Goal: Transaction & Acquisition: Book appointment/travel/reservation

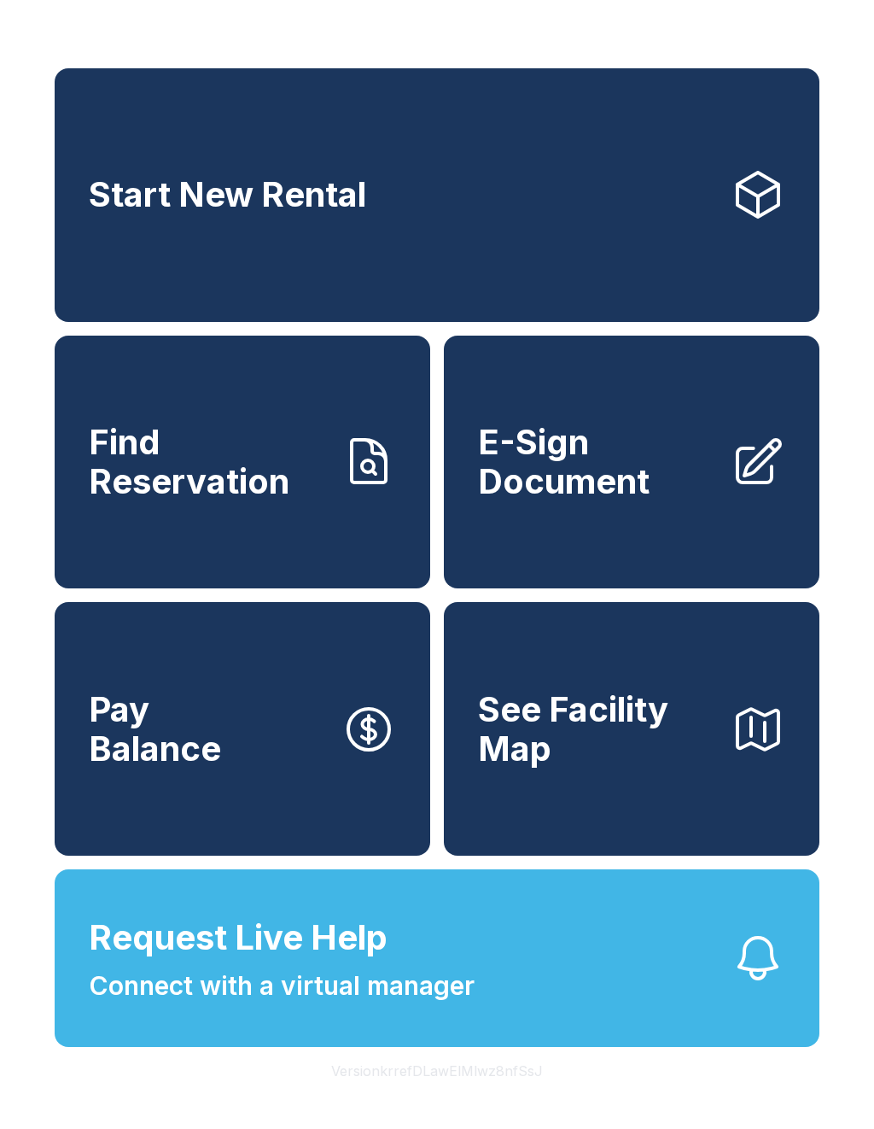
click at [310, 481] on span "Find Reservation" at bounding box center [208, 462] width 239 height 78
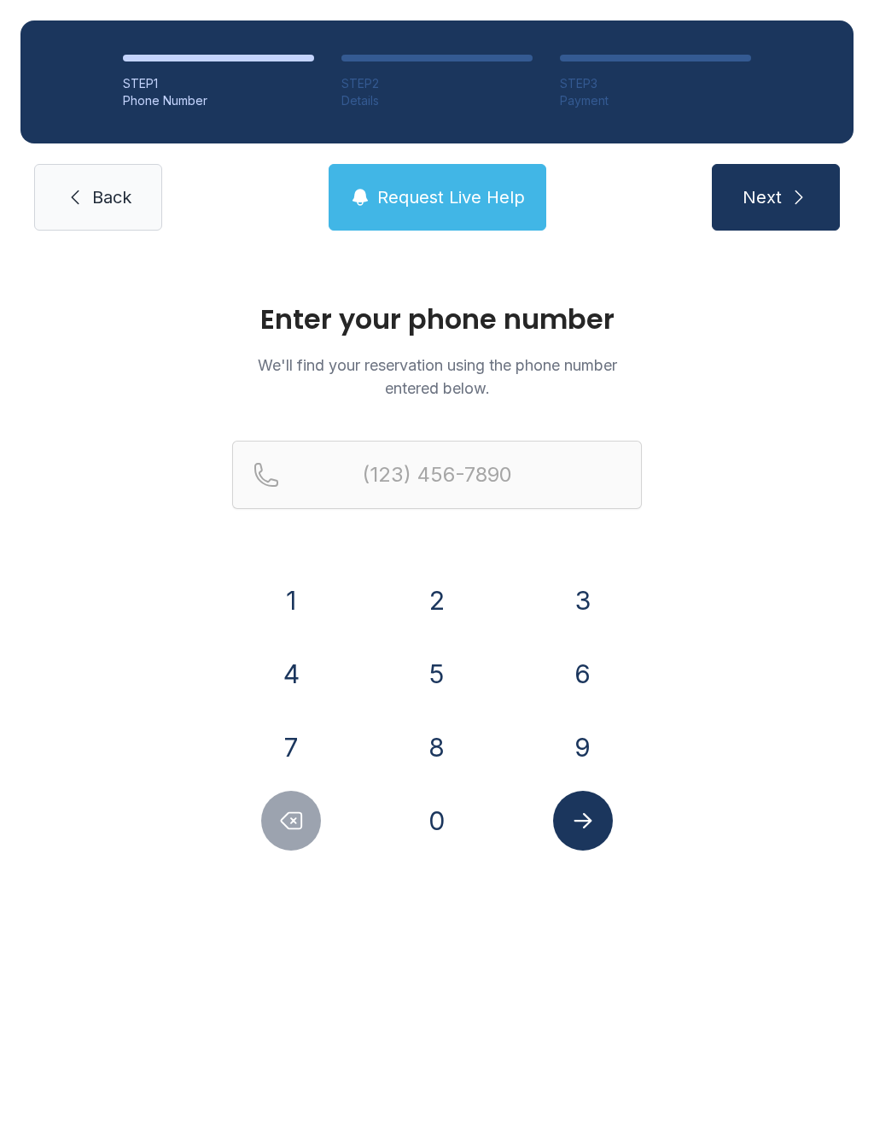
click at [586, 669] on button "6" at bounding box center [583, 674] width 60 height 60
click at [298, 580] on button "1" at bounding box center [291, 600] width 60 height 60
click at [417, 668] on button "5" at bounding box center [437, 674] width 60 height 60
click at [581, 748] on button "9" at bounding box center [583, 747] width 60 height 60
click at [580, 747] on button "9" at bounding box center [583, 747] width 60 height 60
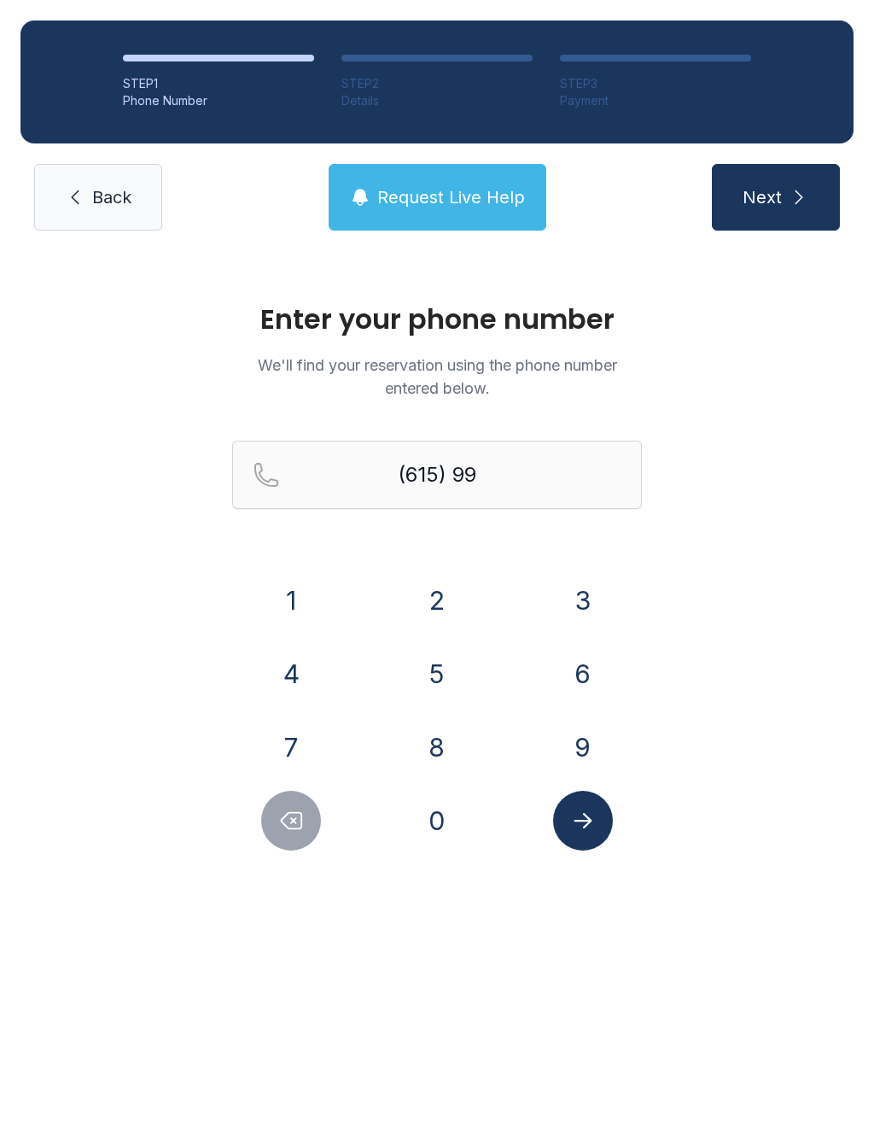
click at [590, 597] on button "3" at bounding box center [583, 600] width 60 height 60
click at [308, 736] on button "7" at bounding box center [291, 747] width 60 height 60
click at [301, 587] on button "1" at bounding box center [291, 600] width 60 height 60
click at [417, 596] on button "2" at bounding box center [437, 600] width 60 height 60
click at [564, 597] on button "3" at bounding box center [583, 600] width 60 height 60
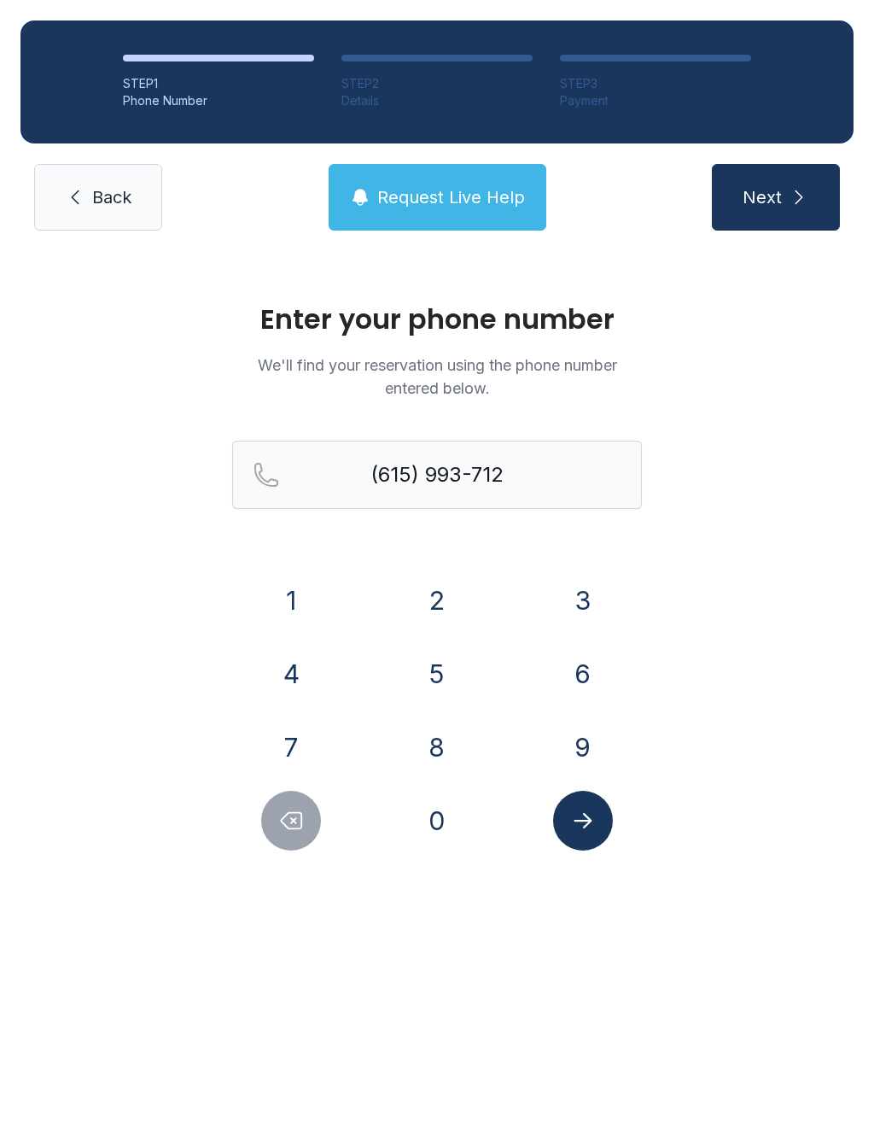
type input "[PHONE_NUMBER]"
click at [582, 833] on button "Submit lookup form" at bounding box center [583, 820] width 60 height 60
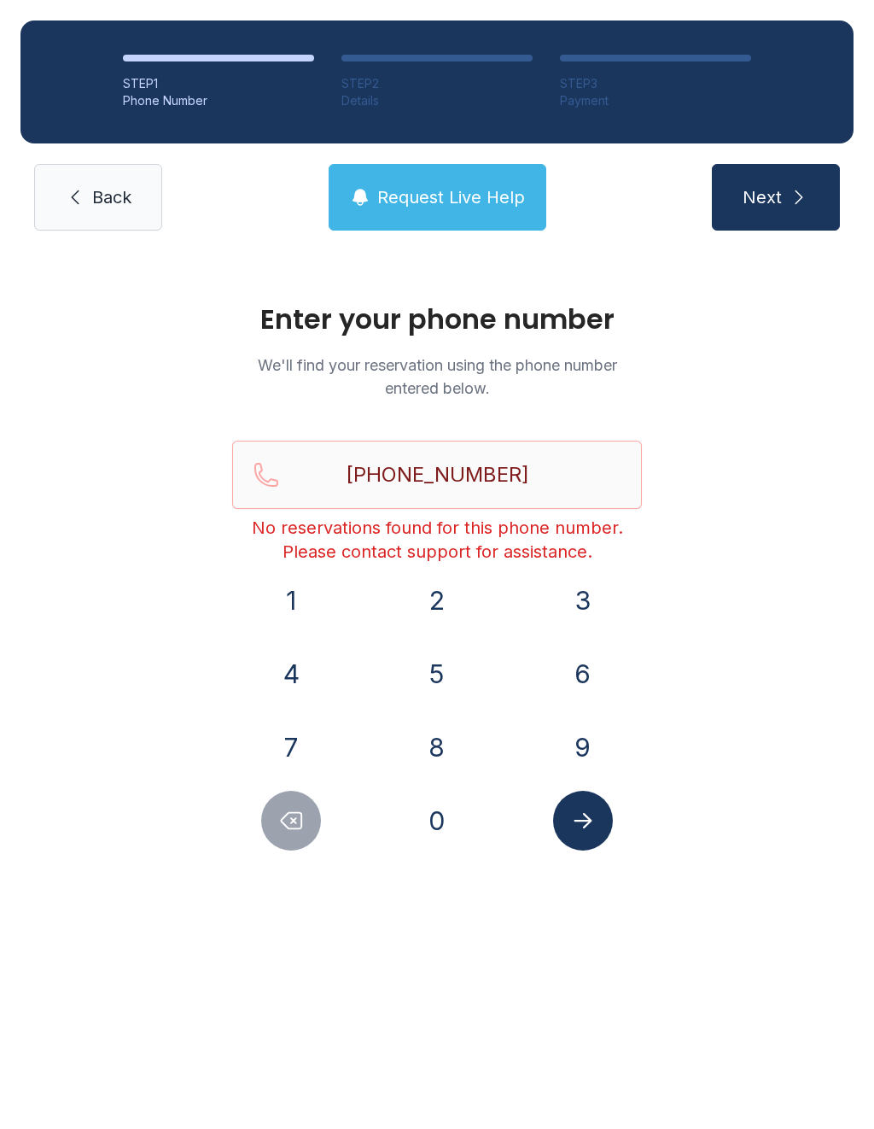
click at [102, 207] on span "Back" at bounding box center [111, 197] width 39 height 24
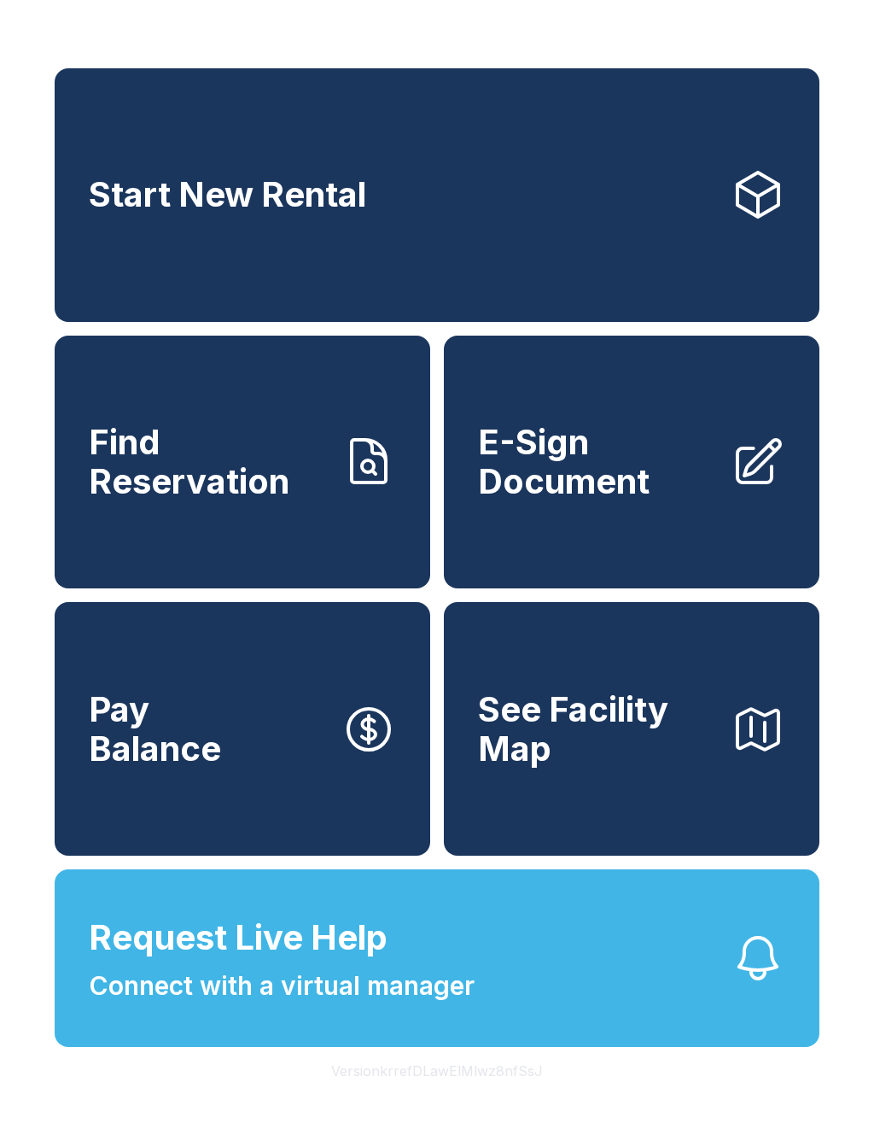
click at [328, 537] on link "Find Reservation" at bounding box center [243, 462] width 376 height 254
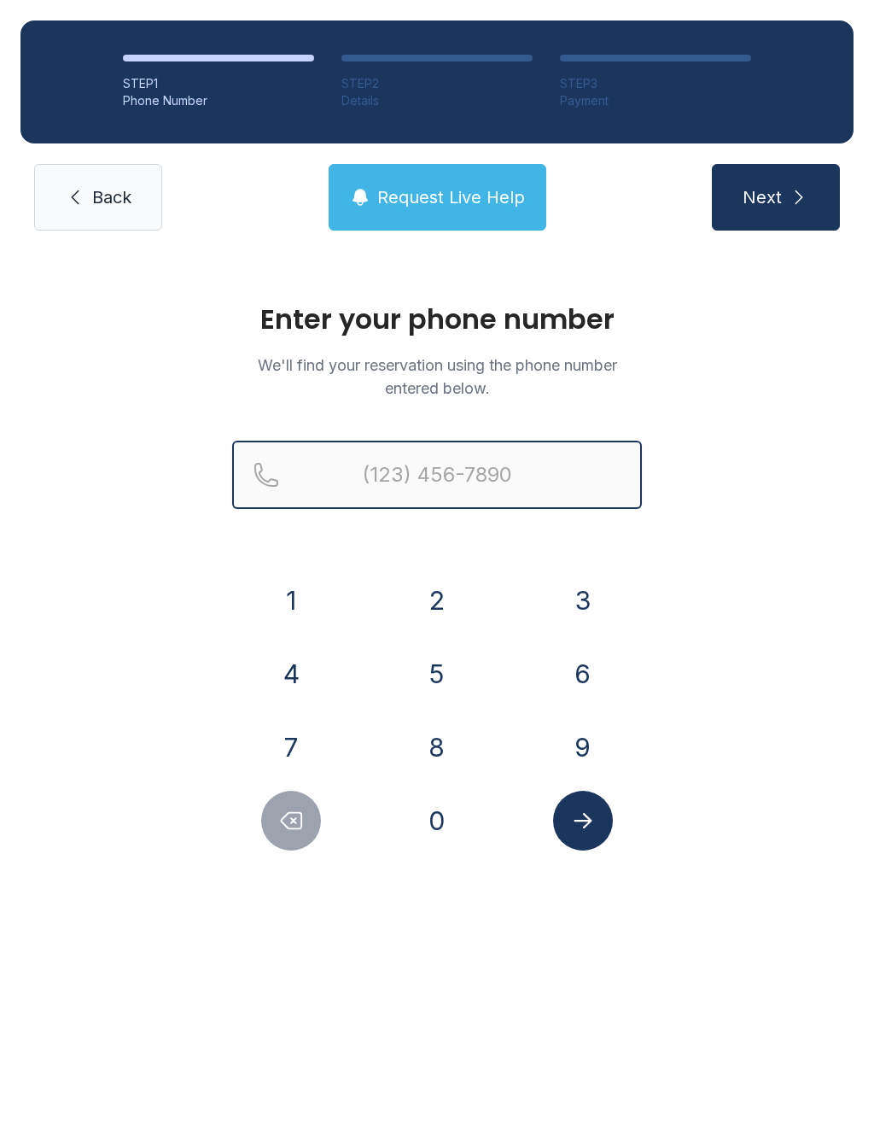
click at [545, 477] on input "Reservation phone number" at bounding box center [437, 474] width 410 height 68
click at [598, 673] on button "6" at bounding box center [583, 674] width 60 height 60
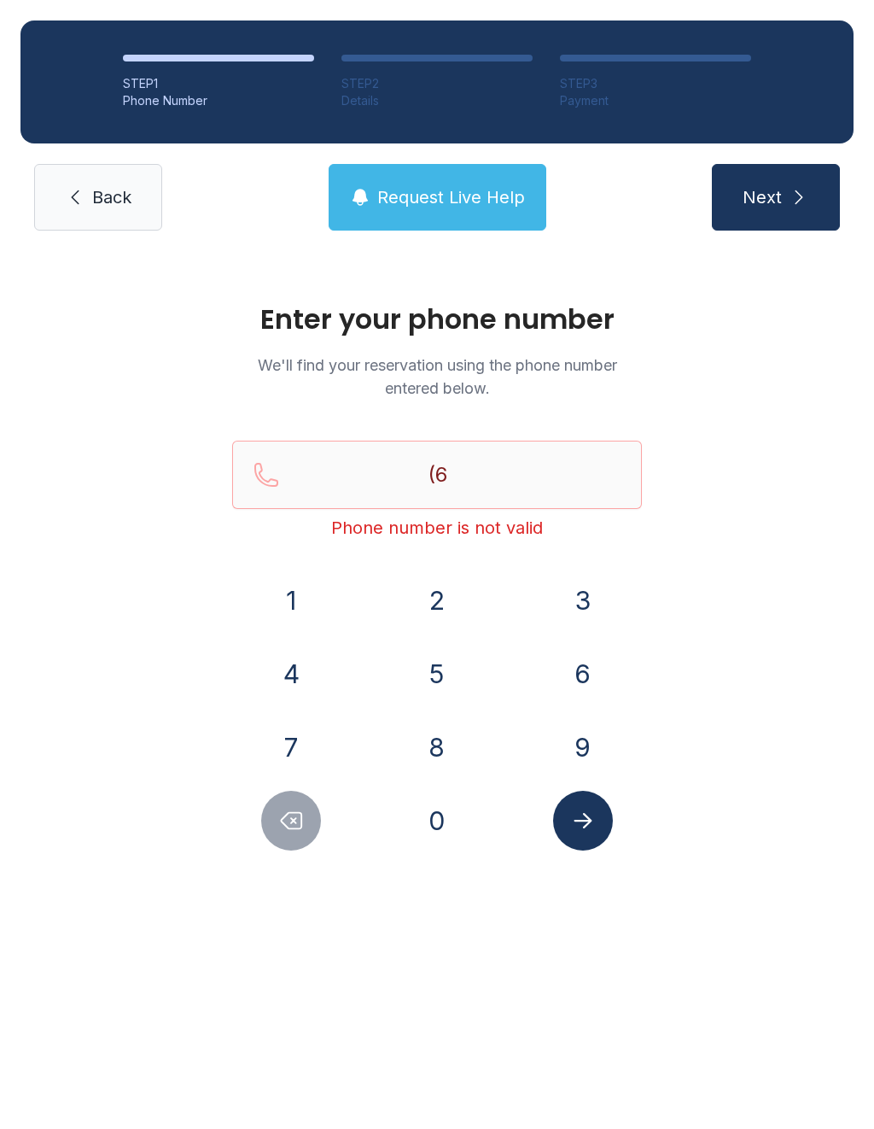
click at [296, 604] on button "1" at bounding box center [291, 600] width 60 height 60
click at [433, 664] on button "5" at bounding box center [437, 674] width 60 height 60
click at [590, 758] on button "9" at bounding box center [583, 747] width 60 height 60
click at [589, 758] on button "9" at bounding box center [583, 747] width 60 height 60
click at [588, 605] on button "3" at bounding box center [583, 600] width 60 height 60
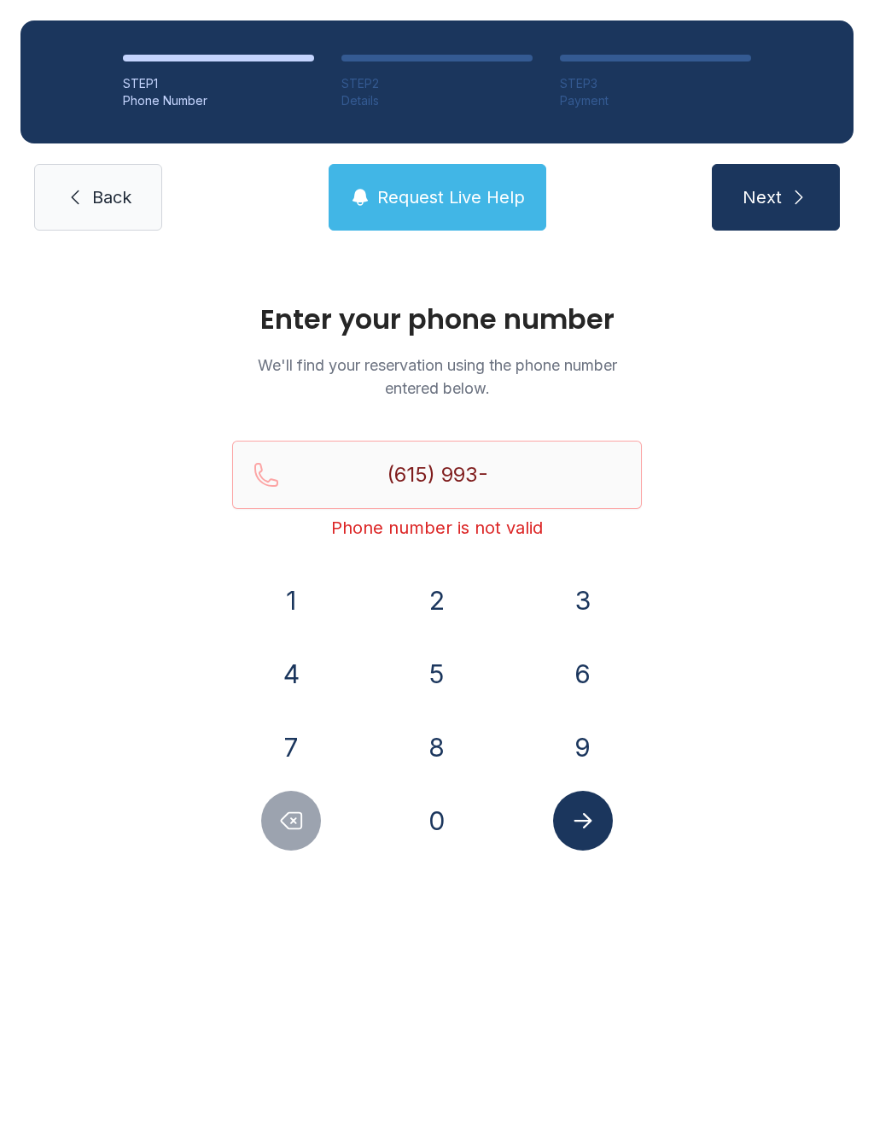
click at [309, 740] on button "7" at bounding box center [291, 747] width 60 height 60
click at [289, 596] on button "1" at bounding box center [291, 600] width 60 height 60
click at [426, 605] on button "2" at bounding box center [437, 600] width 60 height 60
click at [591, 600] on button "3" at bounding box center [583, 600] width 60 height 60
type input "[PHONE_NUMBER]"
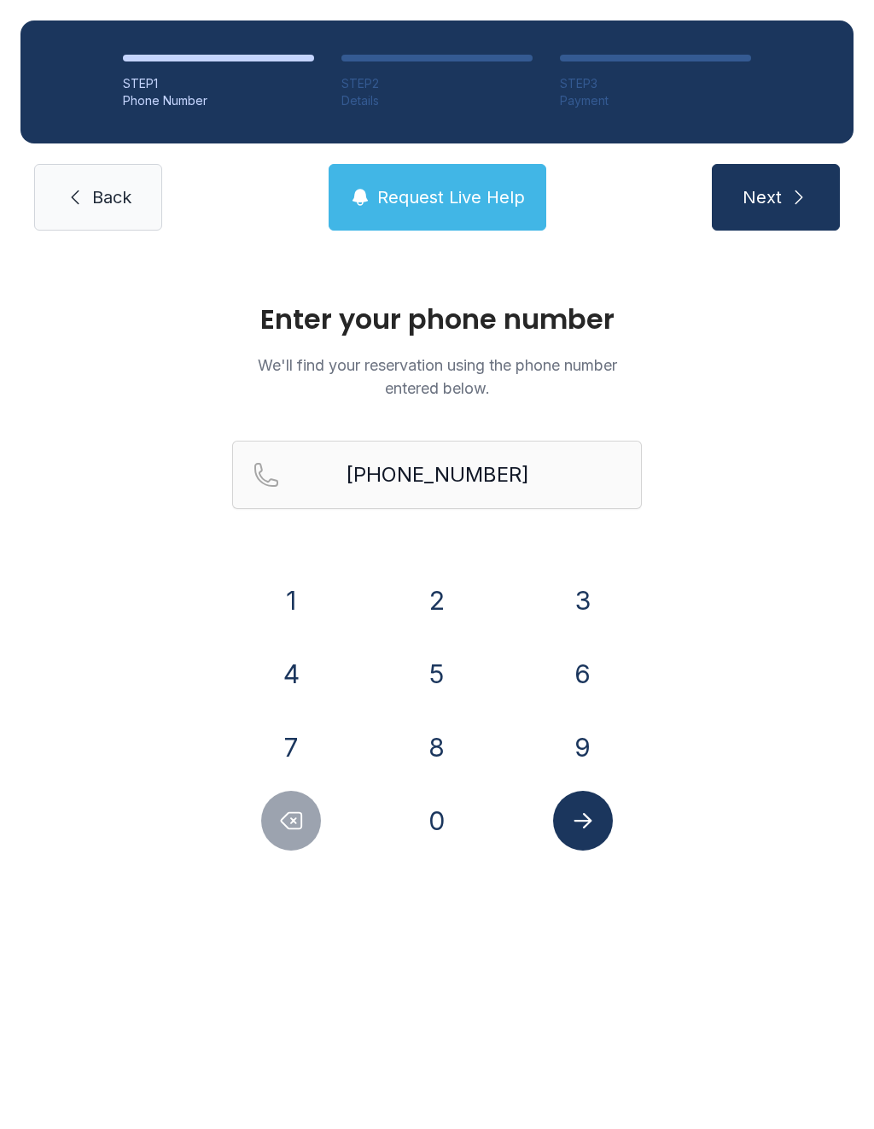
click at [603, 834] on button "Submit lookup form" at bounding box center [583, 820] width 60 height 60
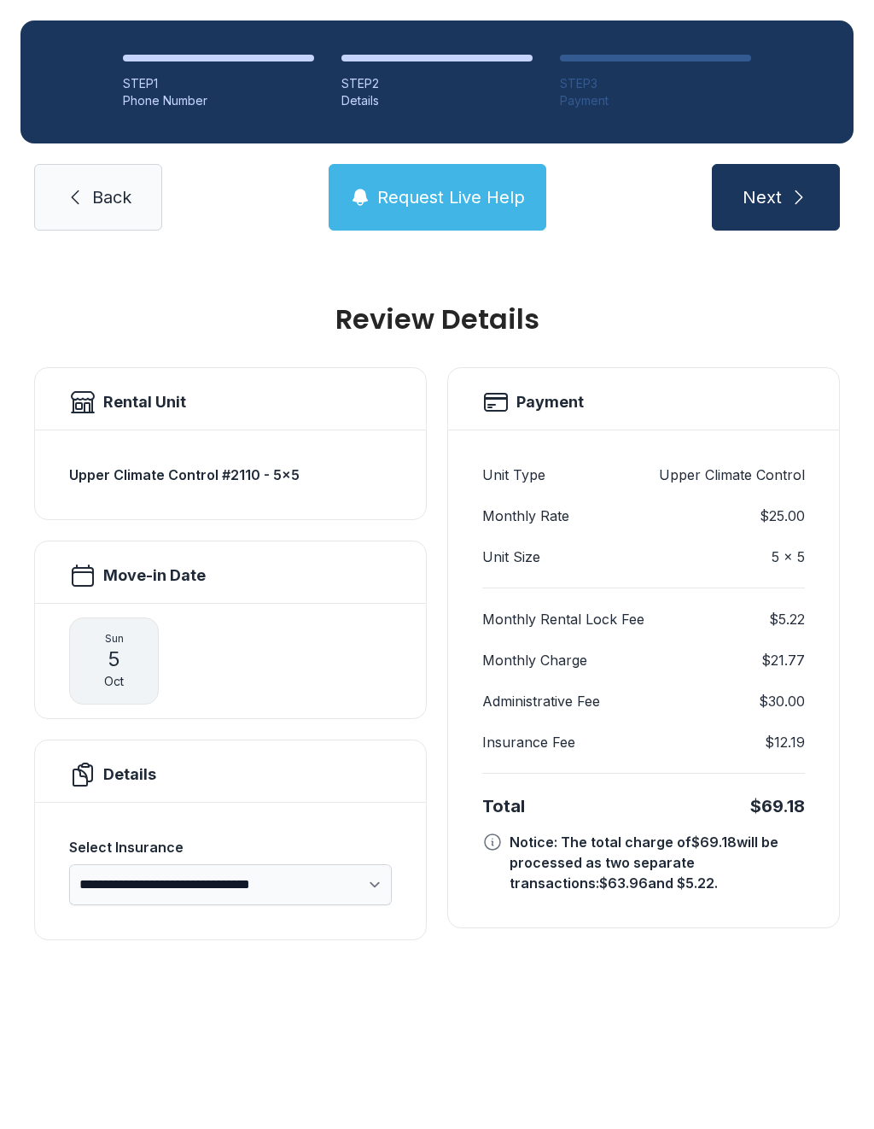
click at [802, 189] on icon "submit" at bounding box center [799, 197] width 20 height 20
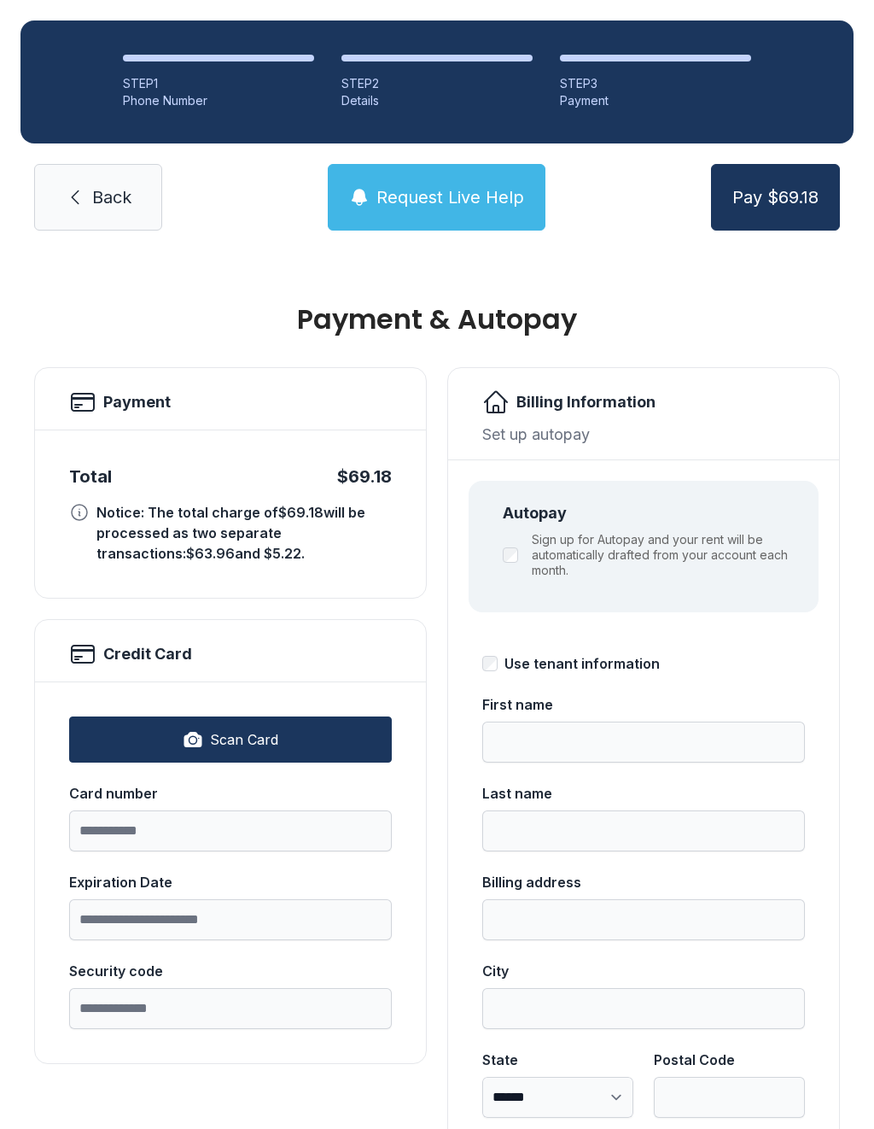
click at [116, 180] on link "Back" at bounding box center [98, 197] width 128 height 67
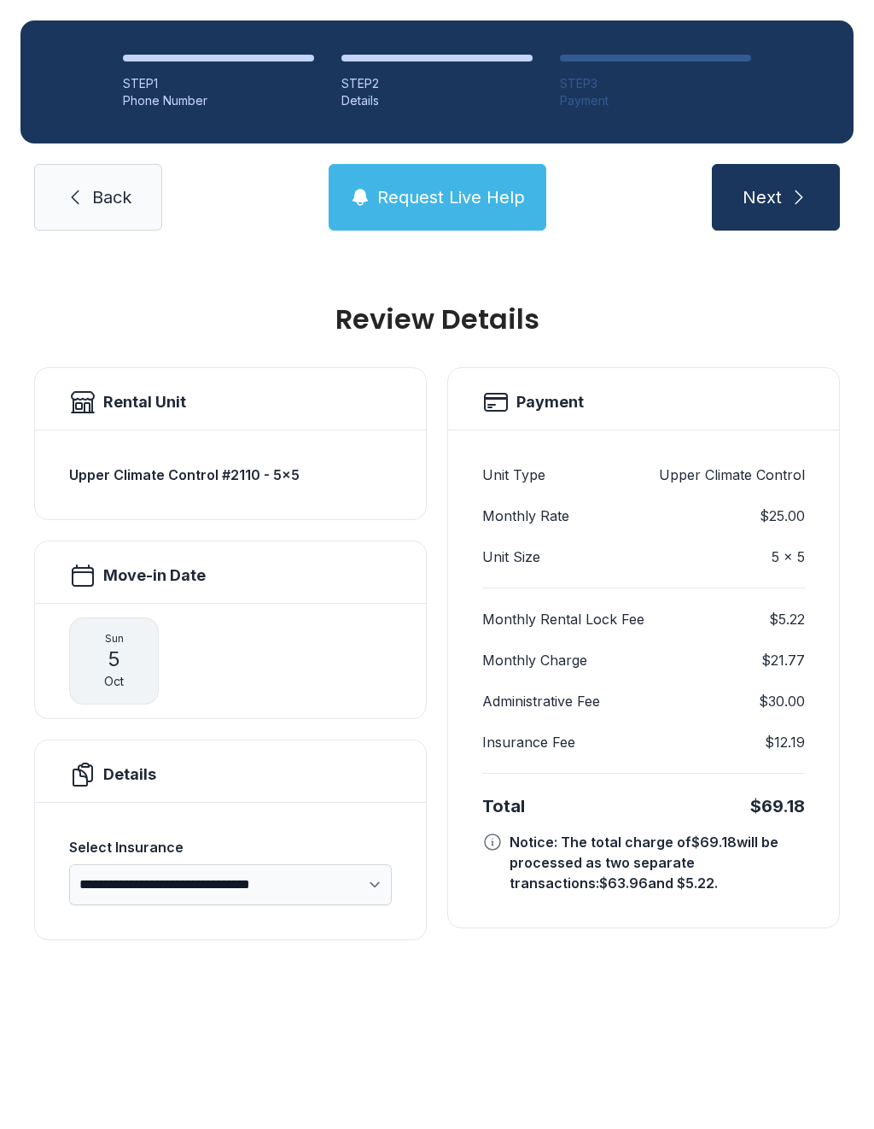
click at [809, 209] on button "Next" at bounding box center [776, 197] width 128 height 67
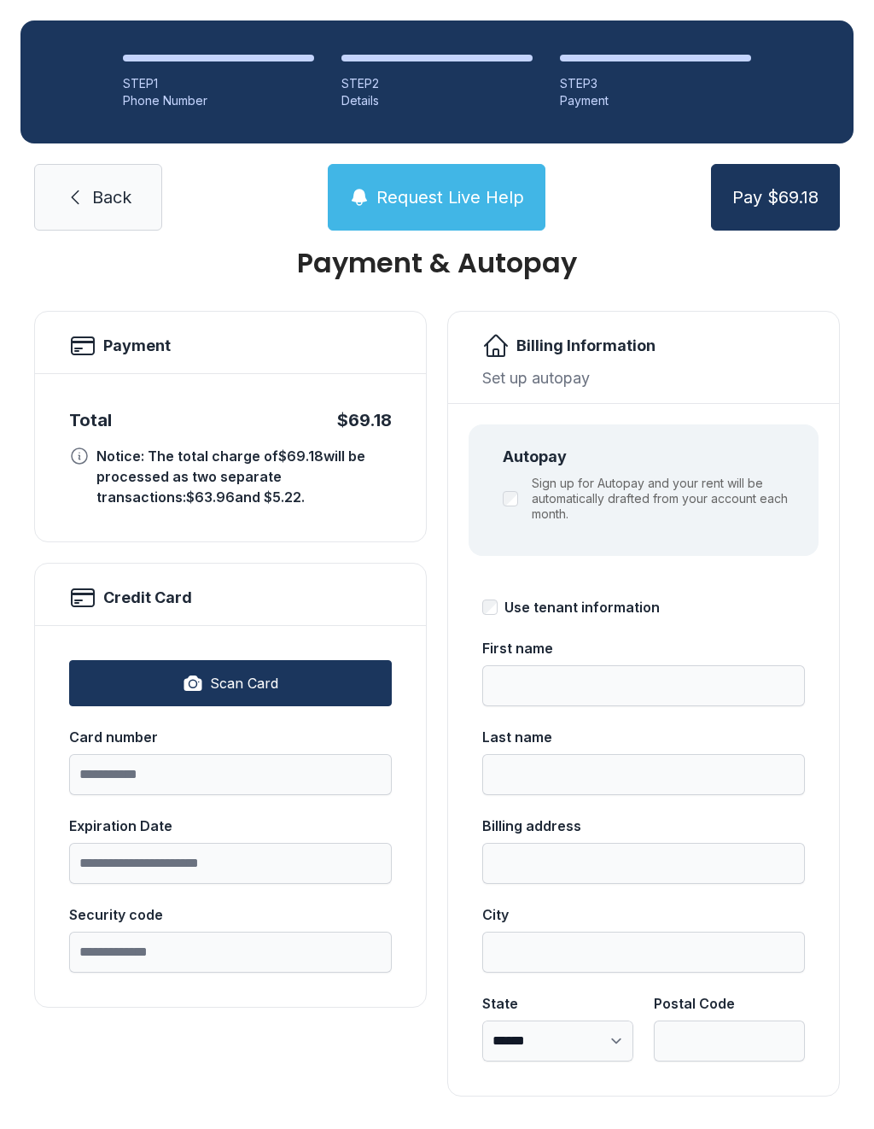
scroll to position [55, 0]
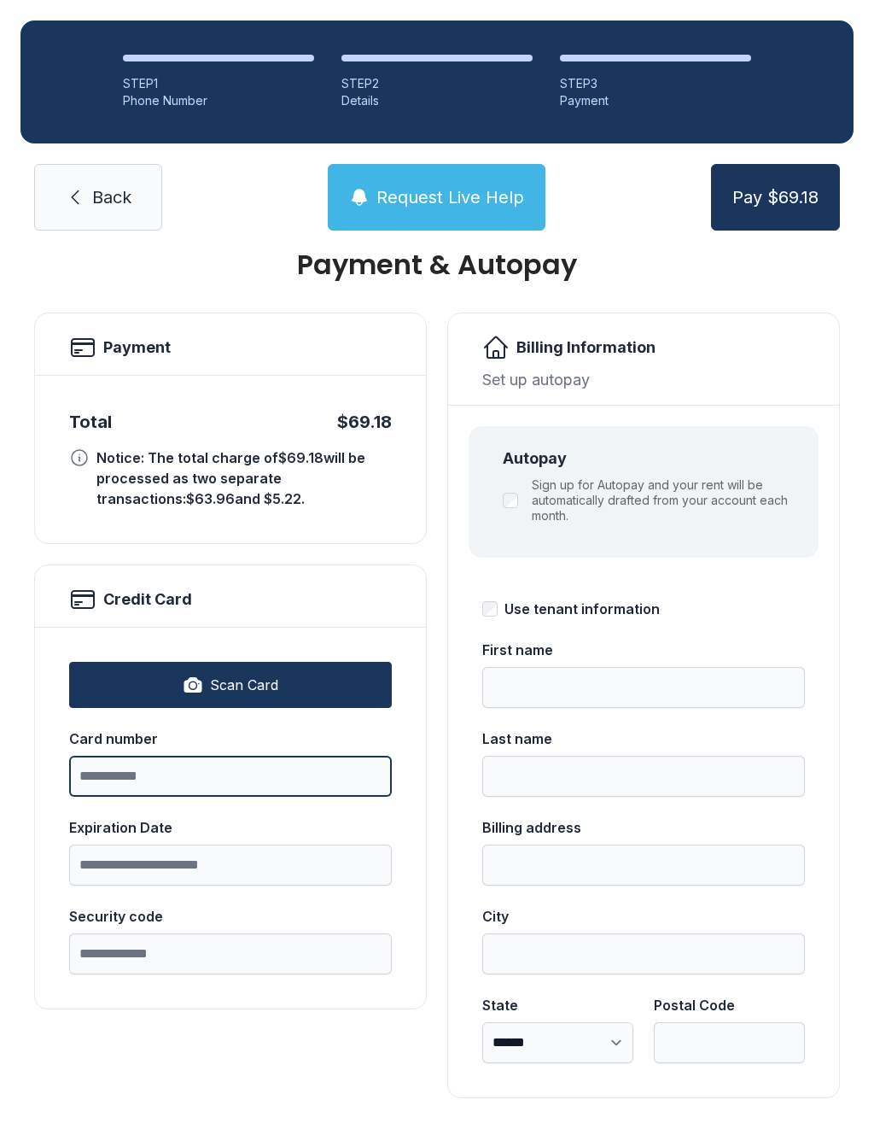
click at [250, 786] on input "Card number" at bounding box center [230, 775] width 323 height 41
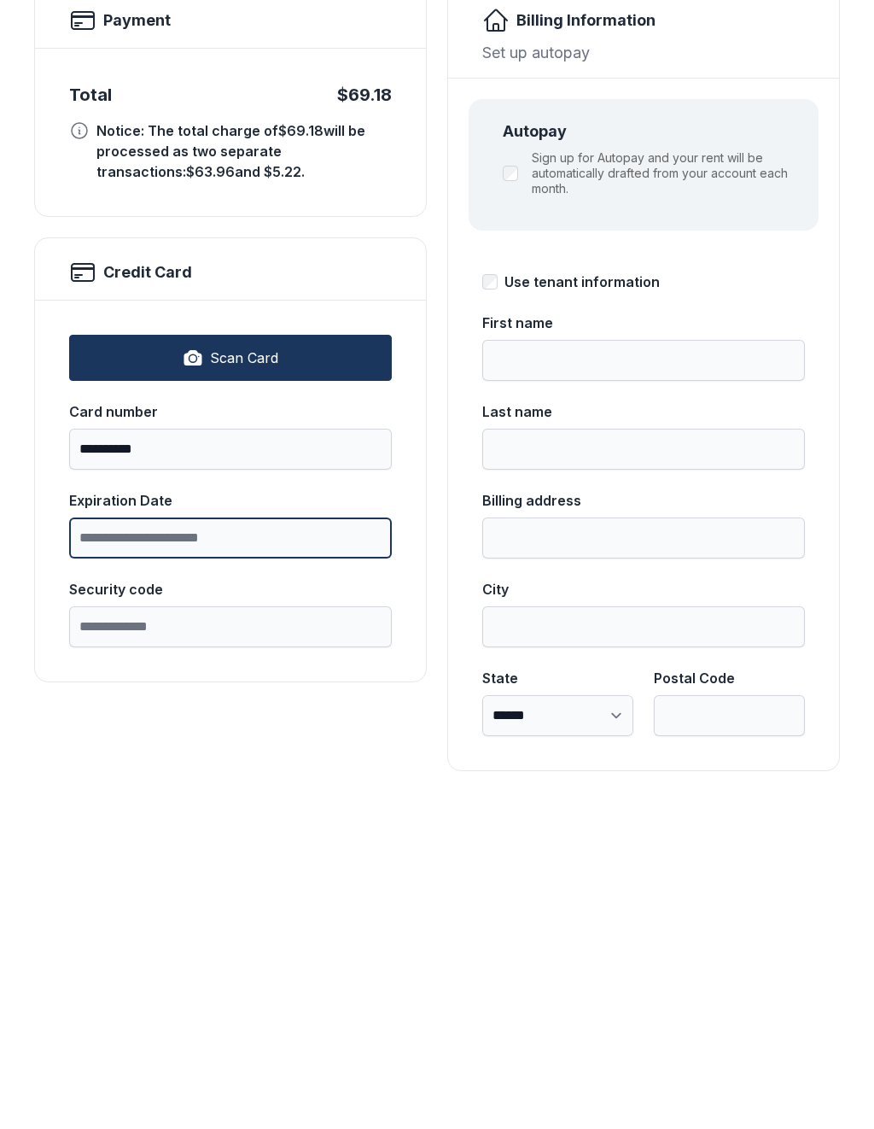
click at [326, 844] on input "Expiration Date" at bounding box center [230, 864] width 323 height 41
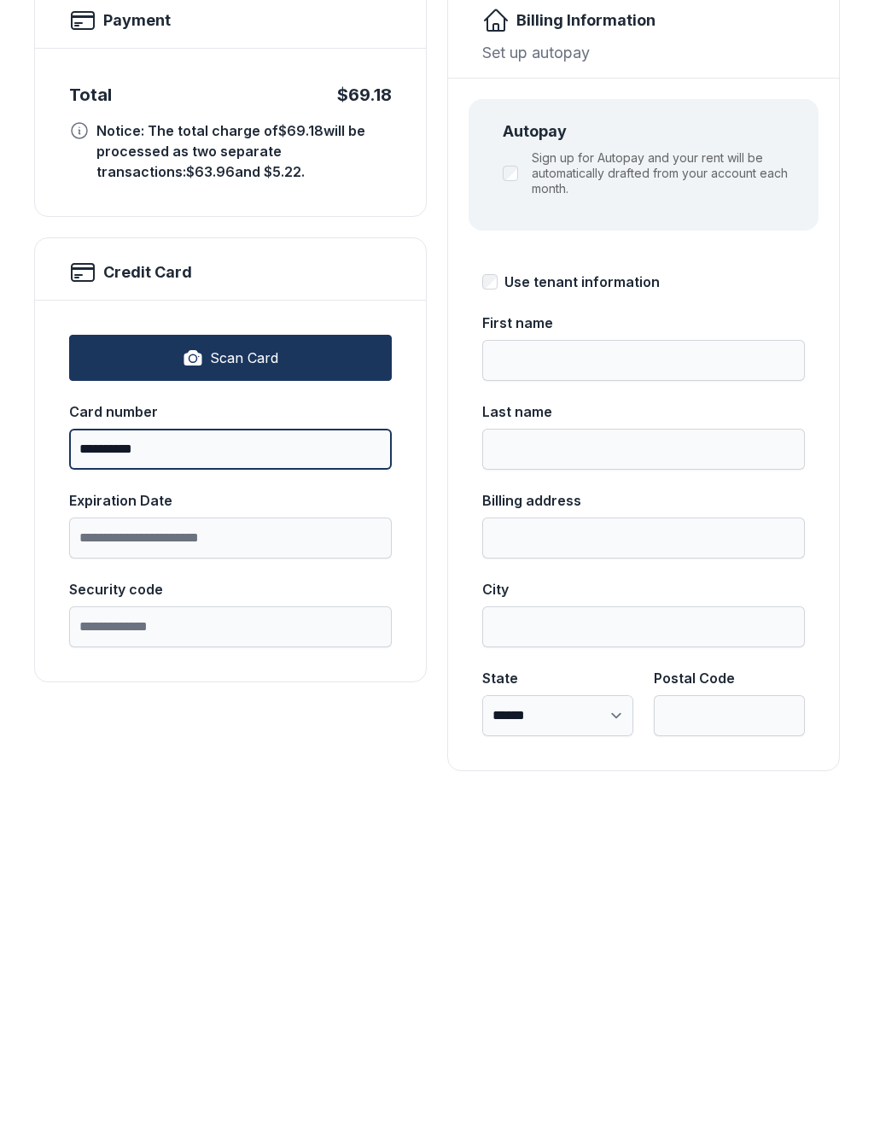
click at [324, 755] on input "*********" at bounding box center [230, 775] width 323 height 41
type input "**********"
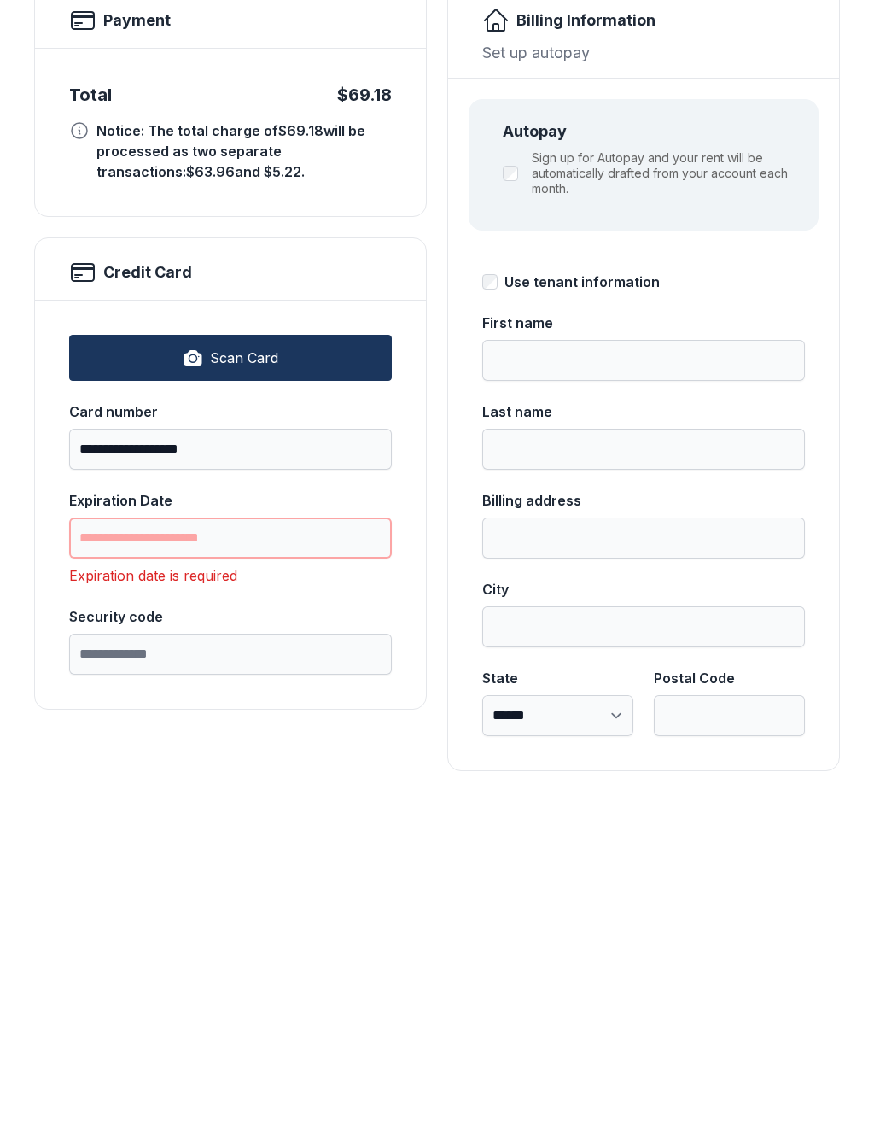
click at [335, 844] on input "Expiration Date" at bounding box center [230, 864] width 323 height 41
type input "*"
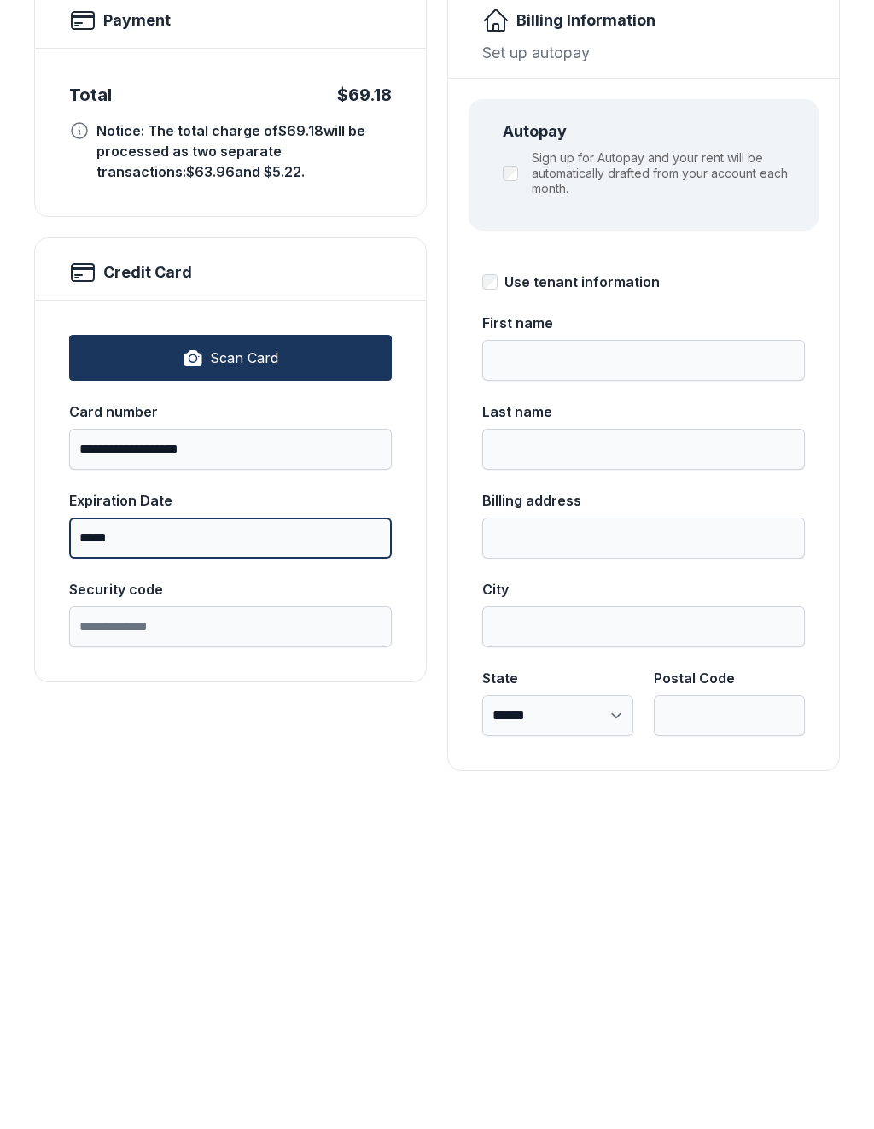
type input "*****"
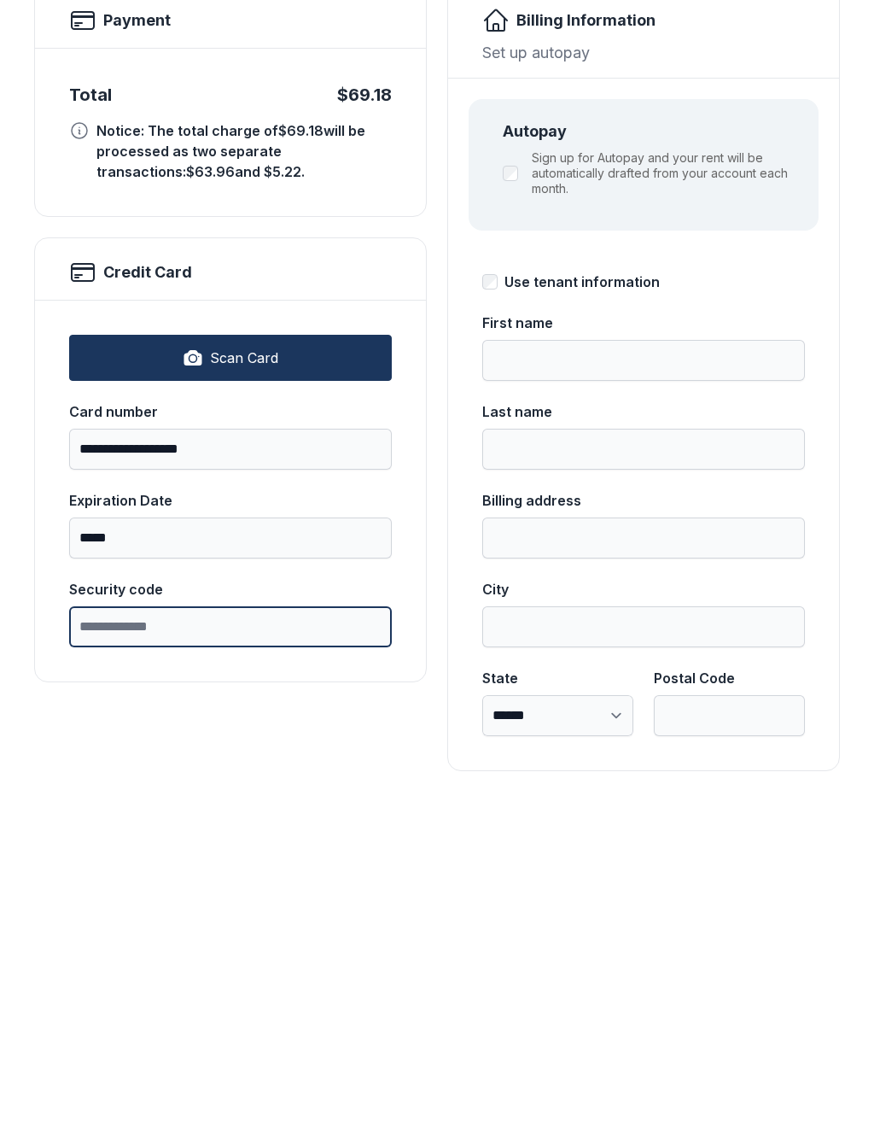
click at [306, 933] on input "Security code" at bounding box center [230, 953] width 323 height 41
type input "*"
type input "***"
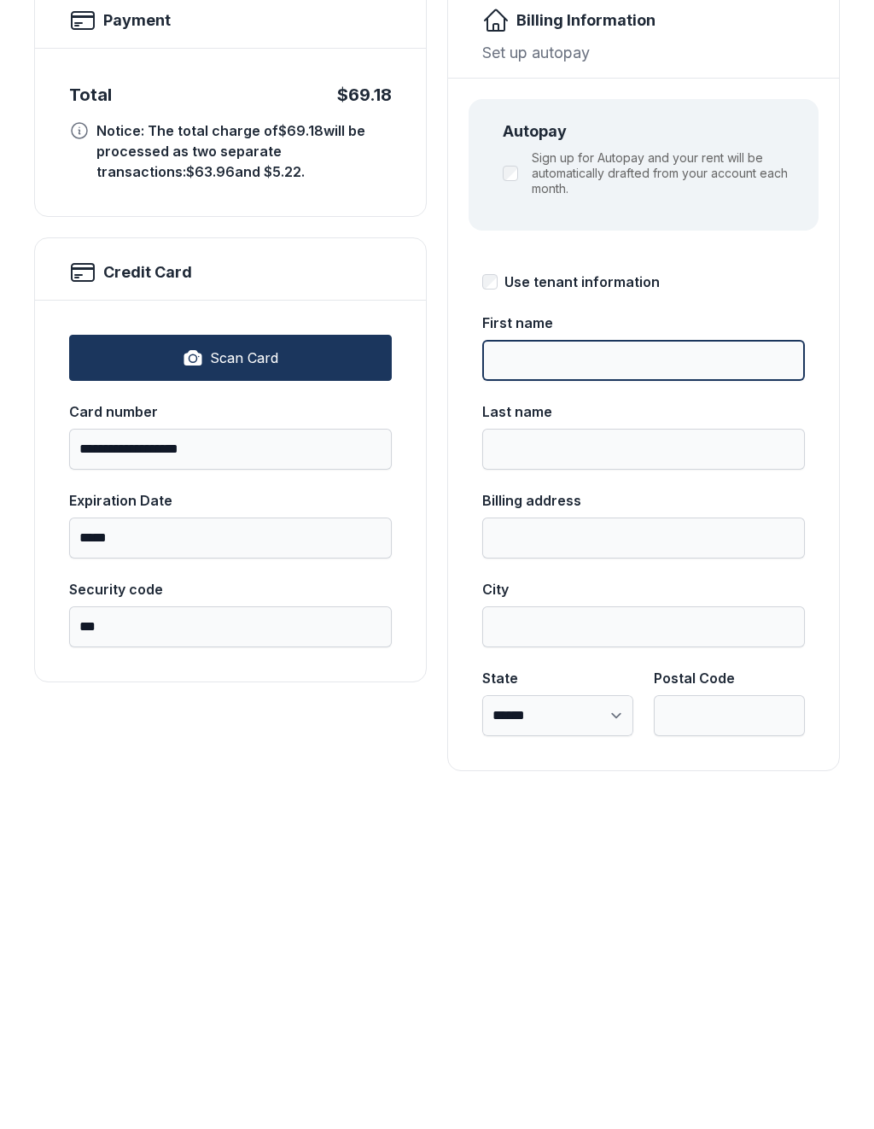
click at [684, 667] on input "First name" at bounding box center [643, 687] width 323 height 41
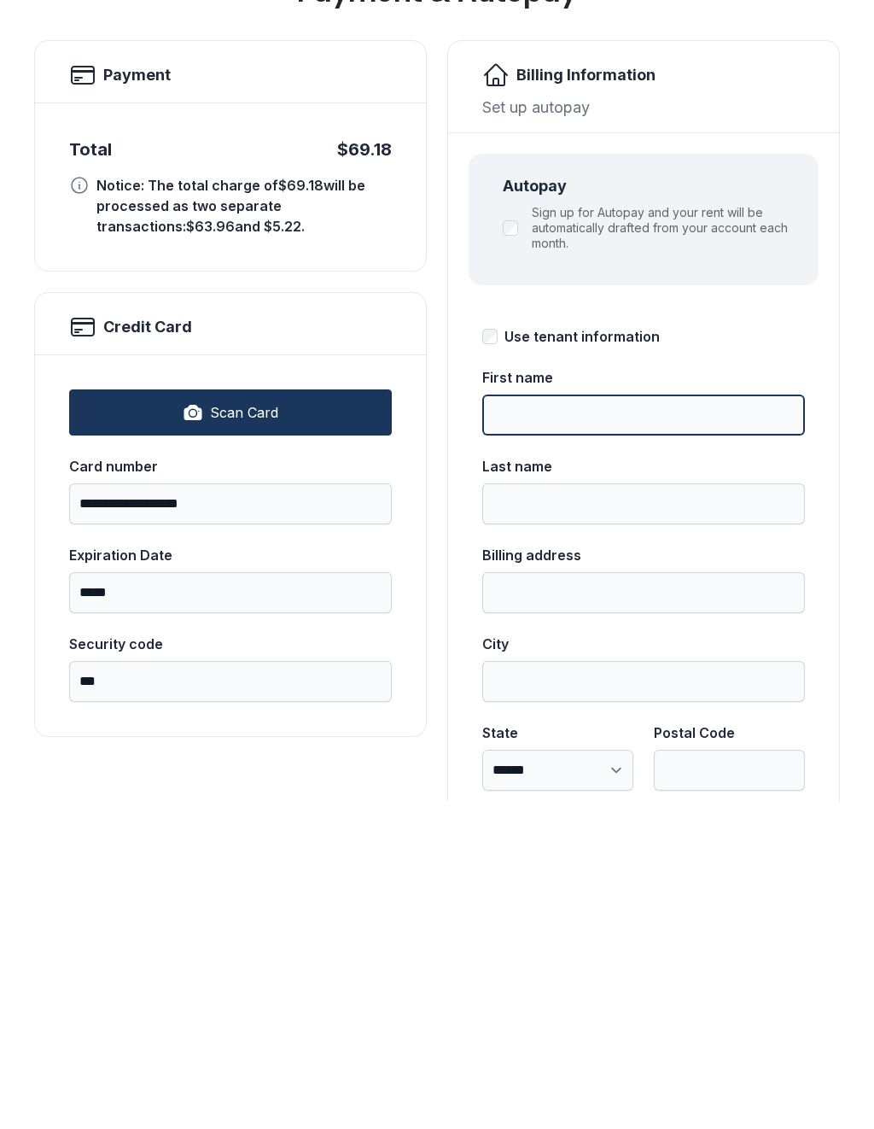
scroll to position [0, 0]
type input "******"
type input "*****"
type input "**********"
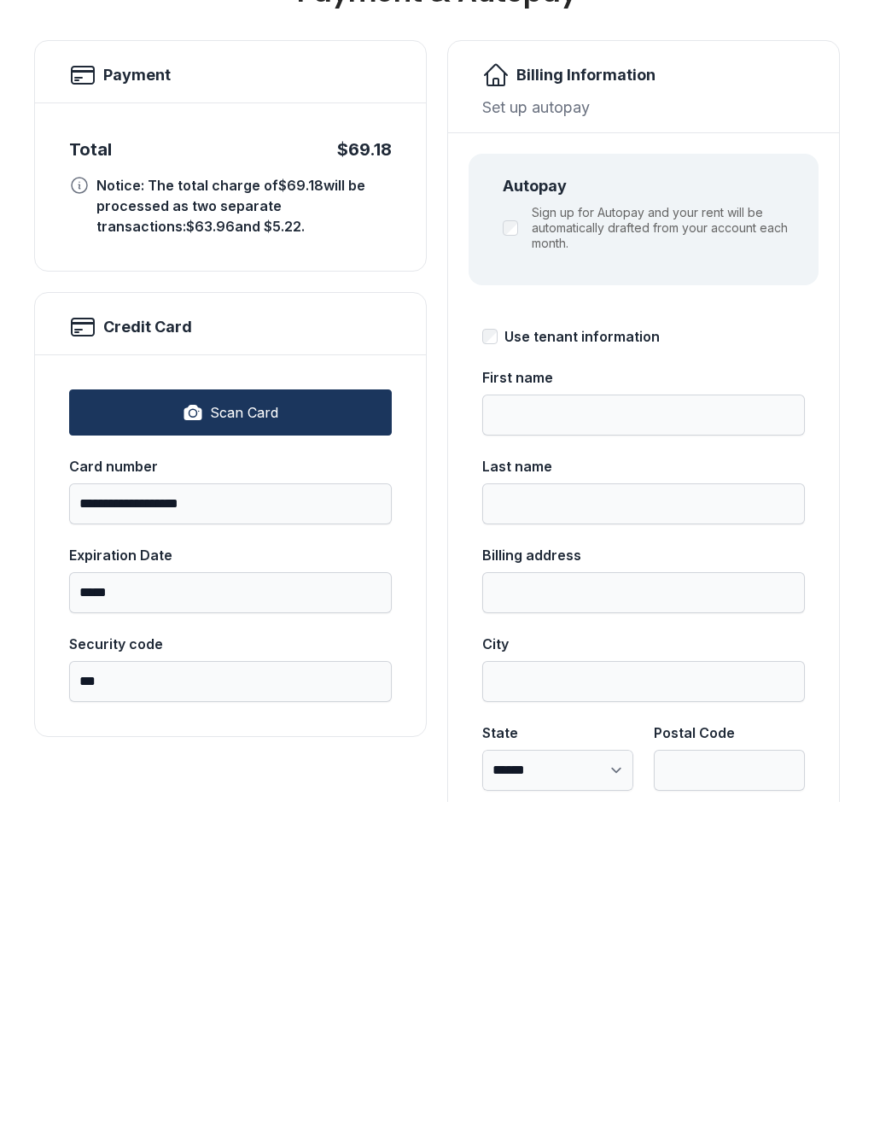
select select "**"
type input "*****"
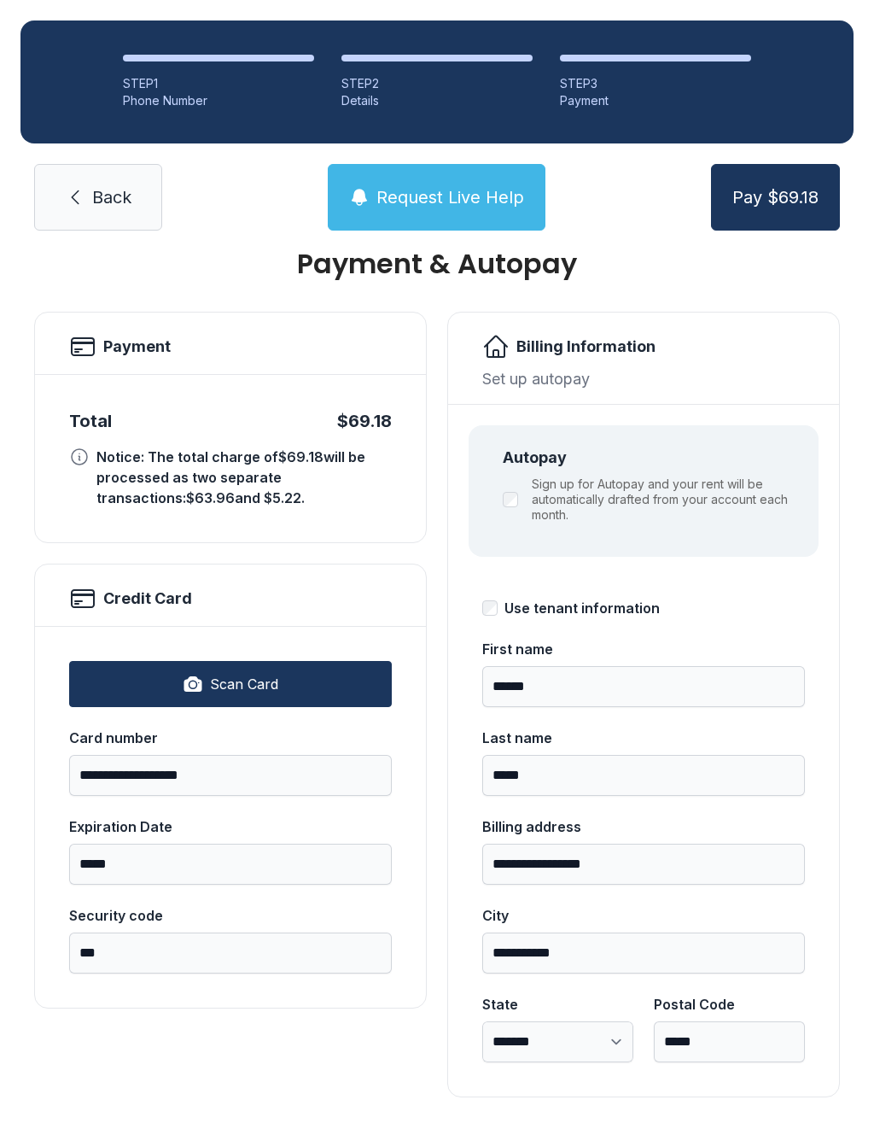
scroll to position [55, 0]
click at [800, 172] on button "Pay $69.18" at bounding box center [775, 197] width 129 height 67
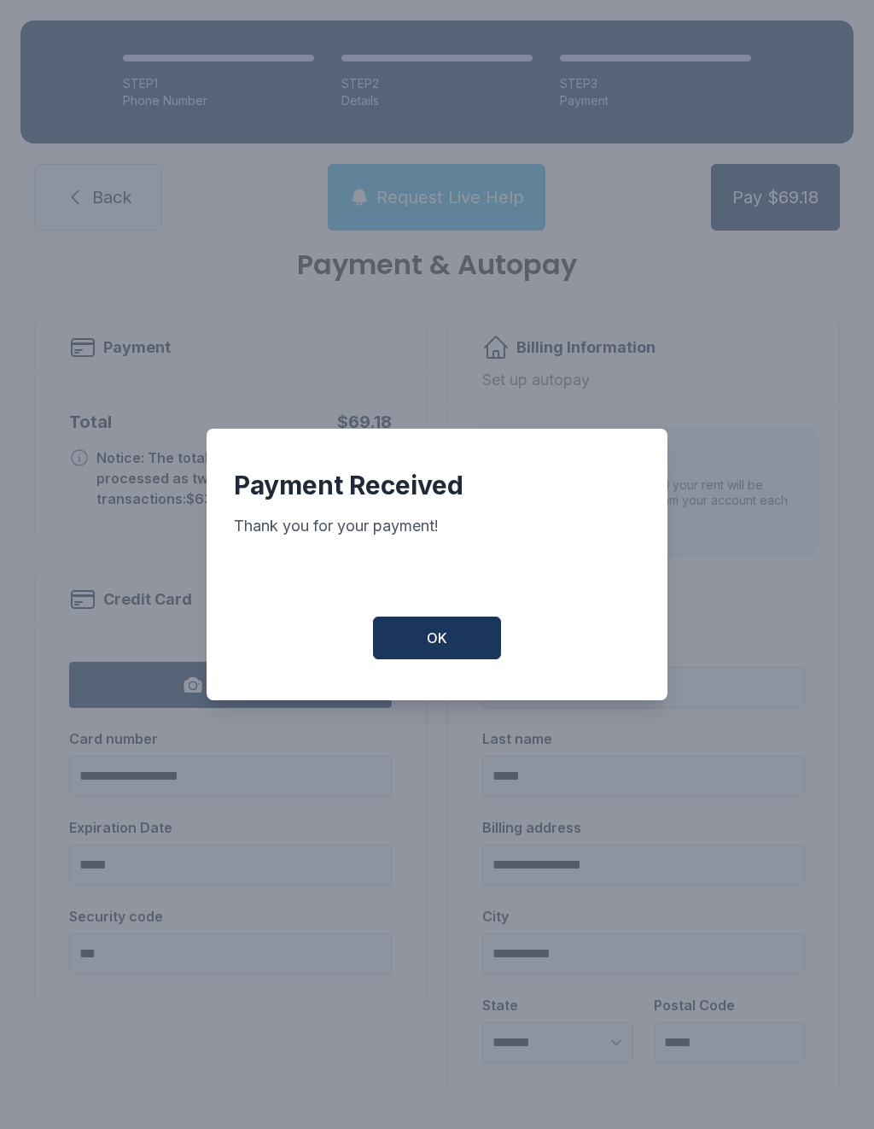
click at [468, 627] on button "OK" at bounding box center [437, 637] width 128 height 43
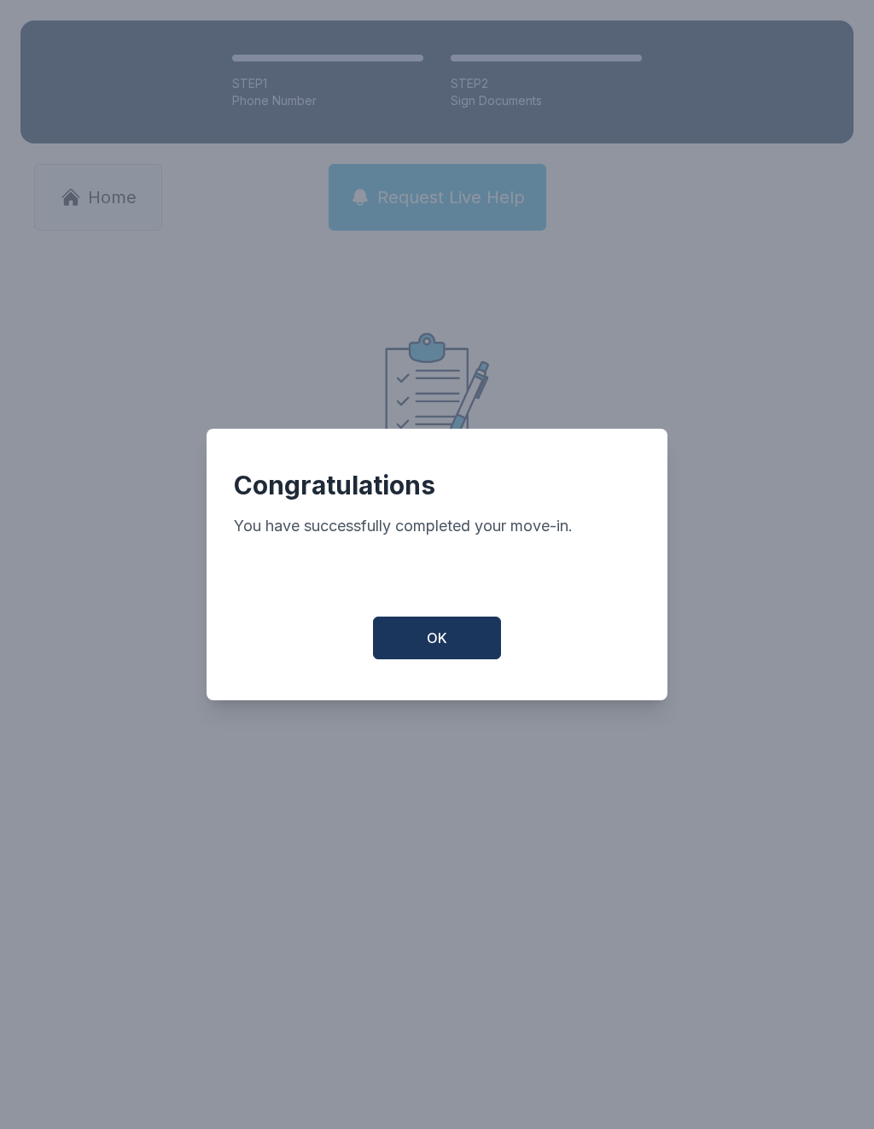
click at [417, 659] on button "OK" at bounding box center [437, 637] width 128 height 43
